Goal: Task Accomplishment & Management: Use online tool/utility

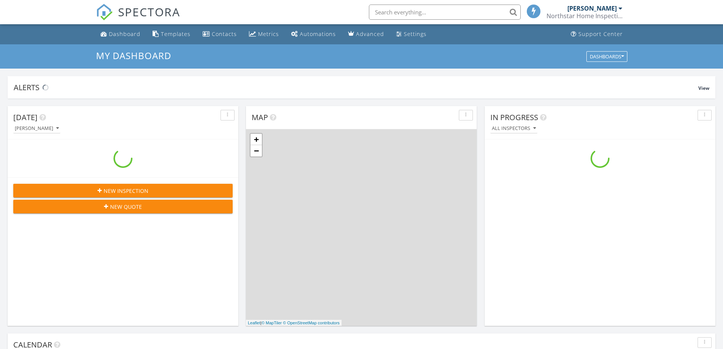
scroll to position [702, 734]
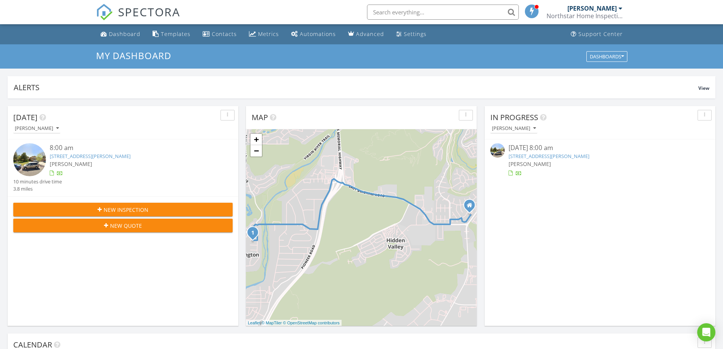
click at [104, 157] on link "925 Gardenia Cir, St. George, UT 84790" at bounding box center [90, 156] width 81 height 7
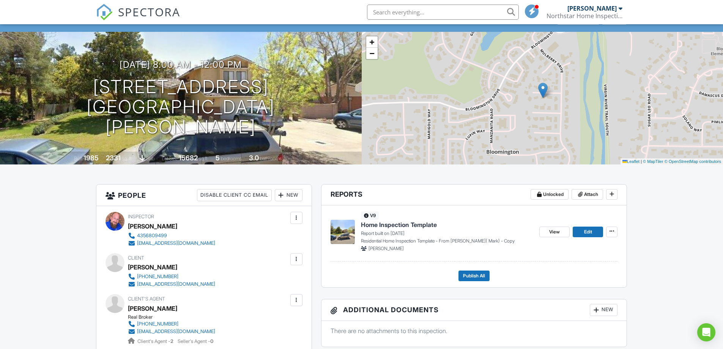
scroll to position [76, 0]
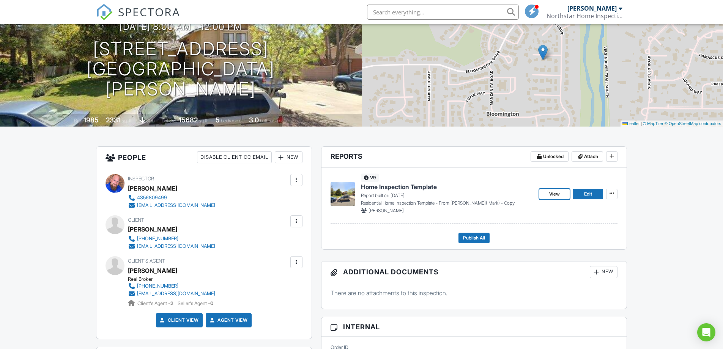
click at [557, 194] on span "View" at bounding box center [554, 194] width 11 height 8
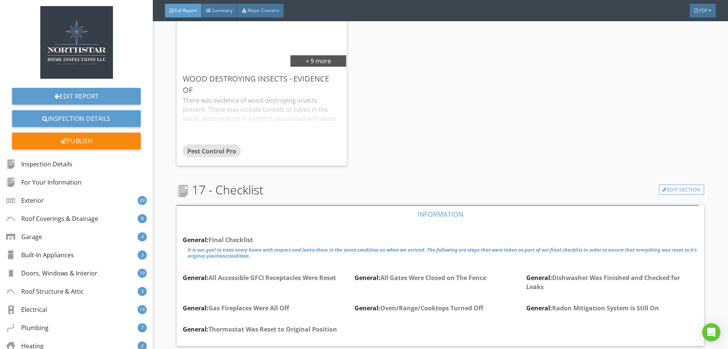
scroll to position [24335, 0]
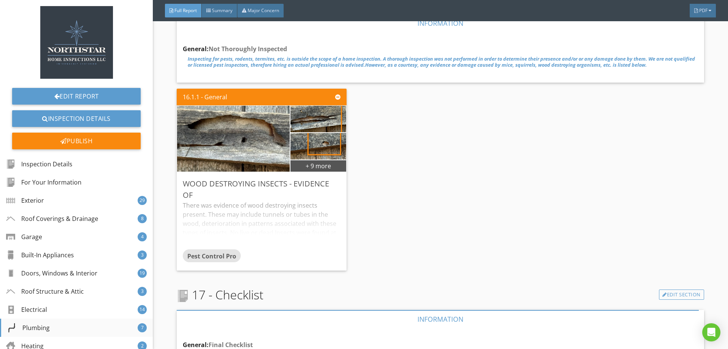
click at [69, 327] on div "Plumbing 7" at bounding box center [76, 328] width 153 height 18
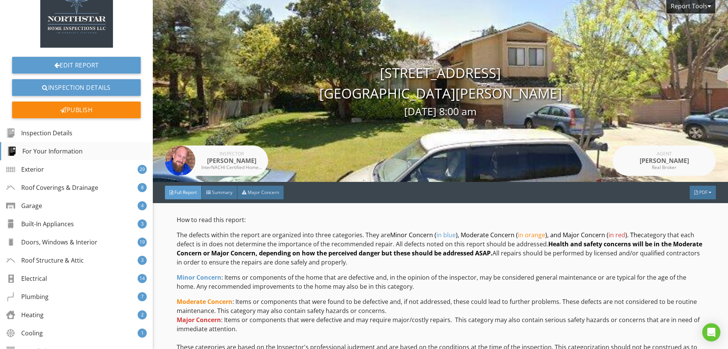
scroll to position [0, 0]
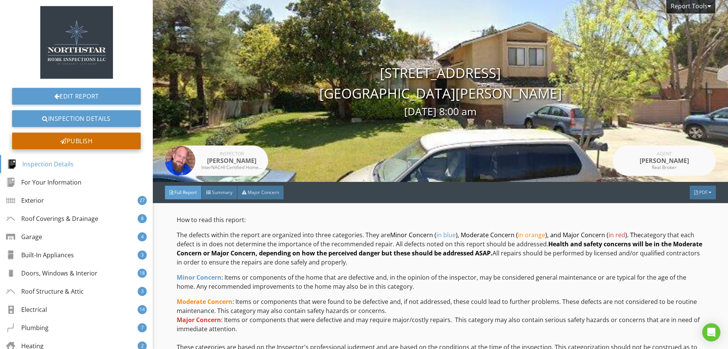
click at [91, 141] on div "Publish" at bounding box center [76, 141] width 129 height 17
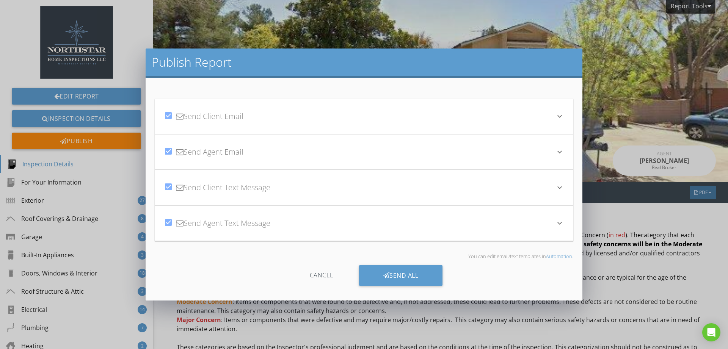
click at [166, 224] on div at bounding box center [168, 222] width 13 height 13
checkbox input "false"
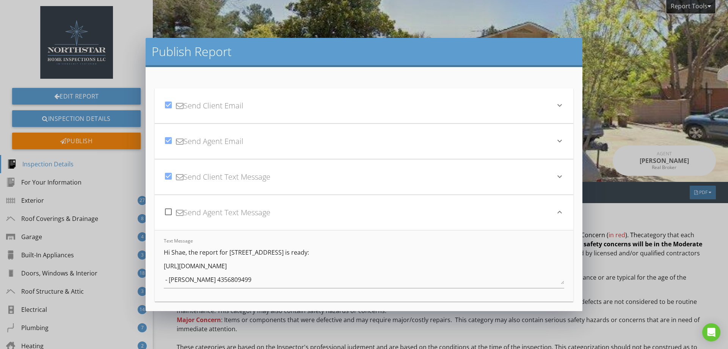
click at [166, 145] on div at bounding box center [168, 140] width 13 height 13
checkbox input "false"
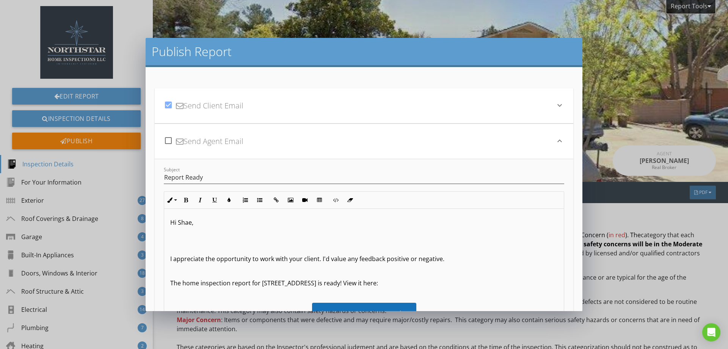
click at [221, 228] on div "Hi Shae, I appreciate the opportunity to work with your client. I'd value any f…" at bounding box center [364, 326] width 400 height 234
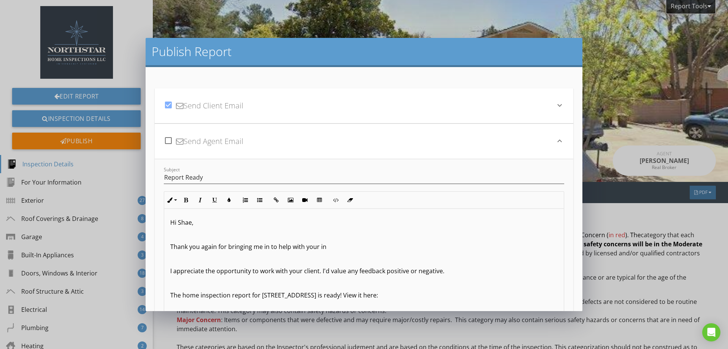
click at [288, 148] on div "check_box_outline_blank Send Agent Email" at bounding box center [360, 142] width 392 height 26
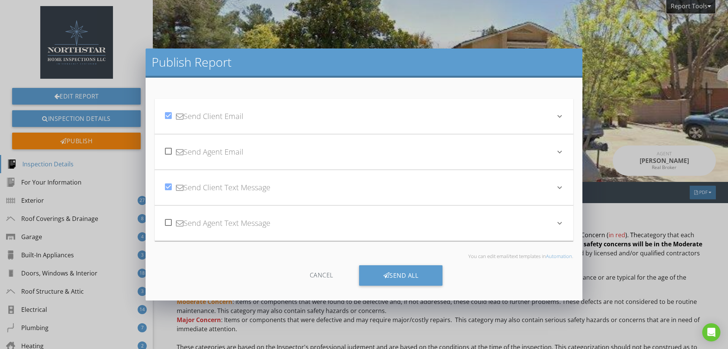
click at [229, 115] on div "check_box Send Client Email" at bounding box center [360, 117] width 392 height 26
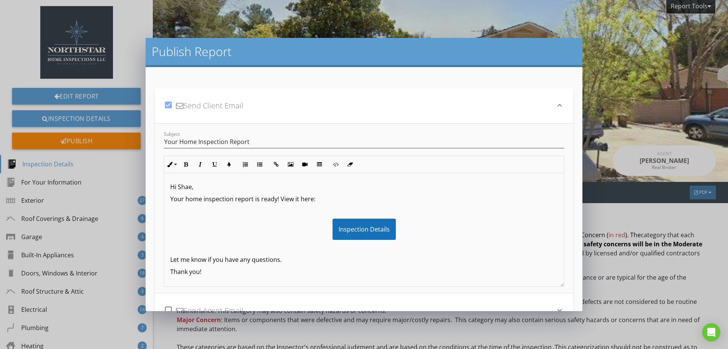
click at [206, 190] on p "Hi Shae," at bounding box center [364, 186] width 388 height 9
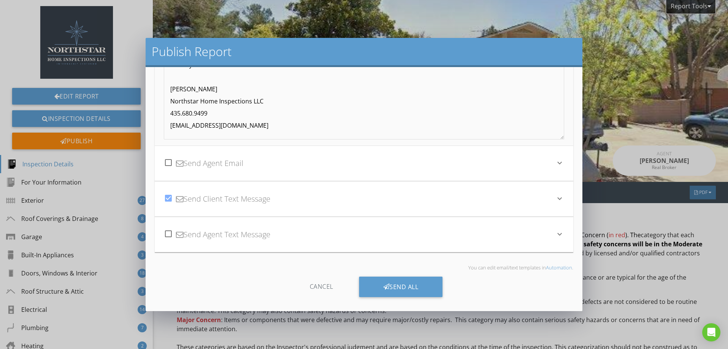
scroll to position [148, 0]
click at [403, 285] on div "Send All" at bounding box center [401, 287] width 84 height 20
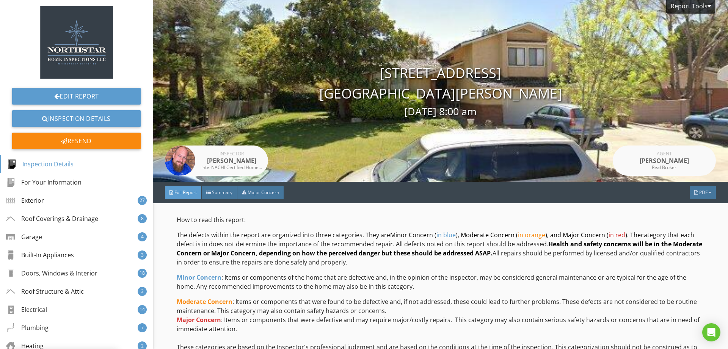
scroll to position [64, 0]
